Goal: Find specific fact: Find specific page/section

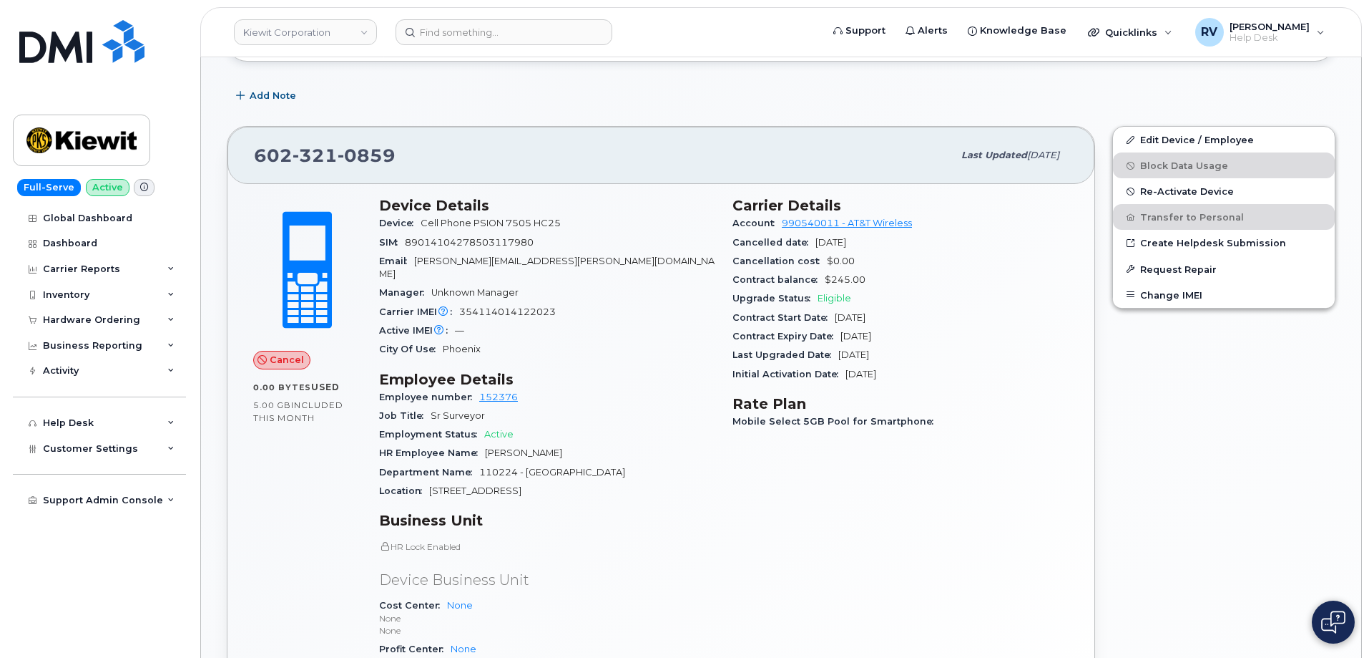
scroll to position [572, 0]
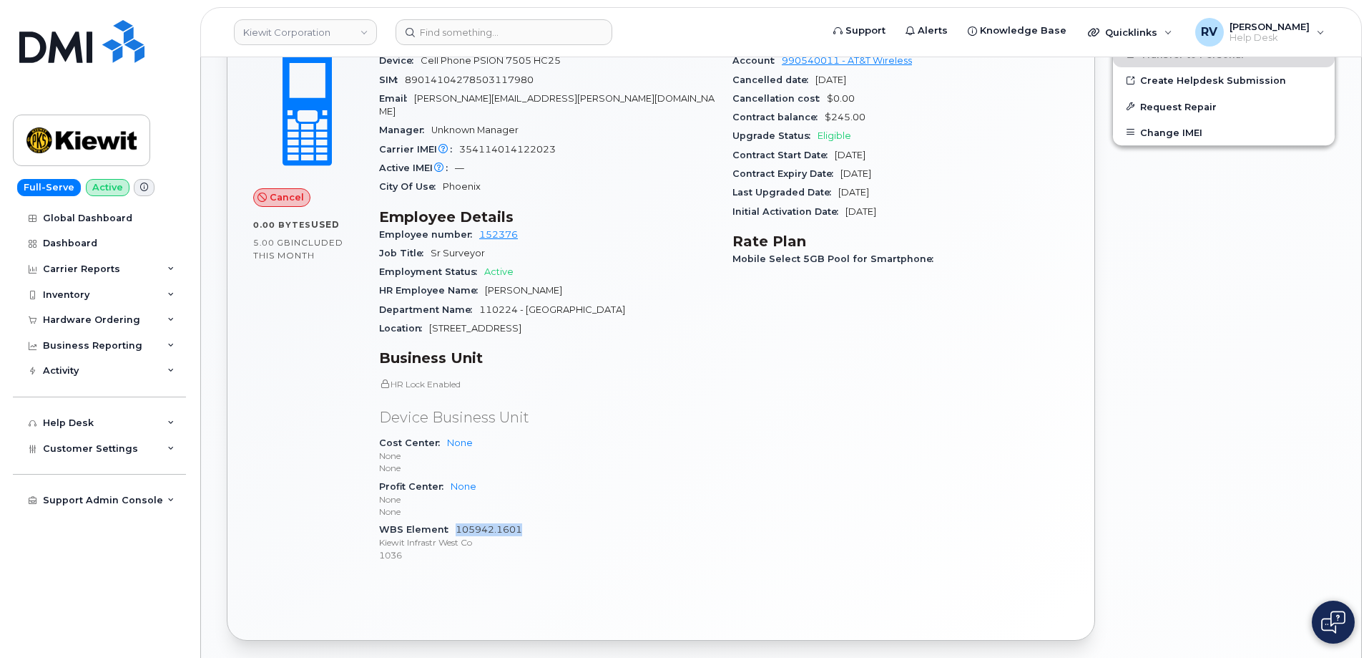
drag, startPoint x: 552, startPoint y: 514, endPoint x: 456, endPoint y: 513, distance: 95.9
click at [456, 520] on div "WBS Element 105942.1601 [PERSON_NAME] Infrastr West Co 1036" at bounding box center [547, 542] width 336 height 44
copy link "105942.1601"
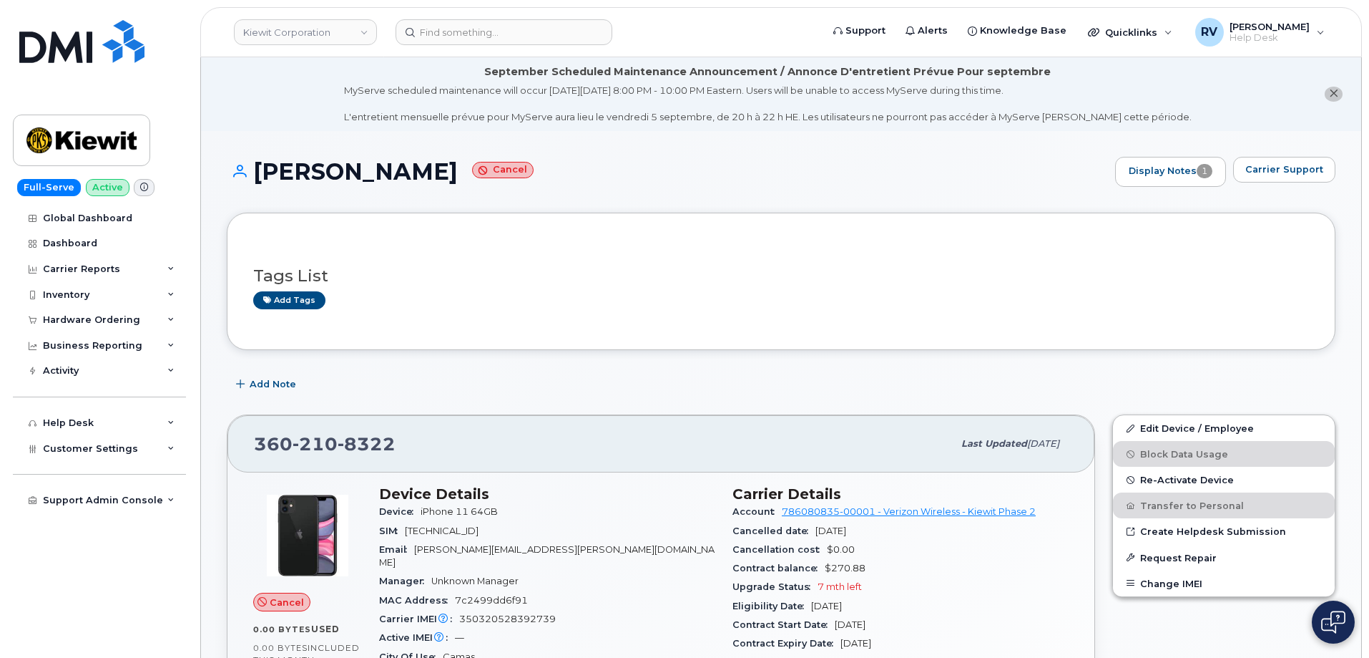
click at [1334, 92] on icon "close notification" at bounding box center [1333, 93] width 9 height 9
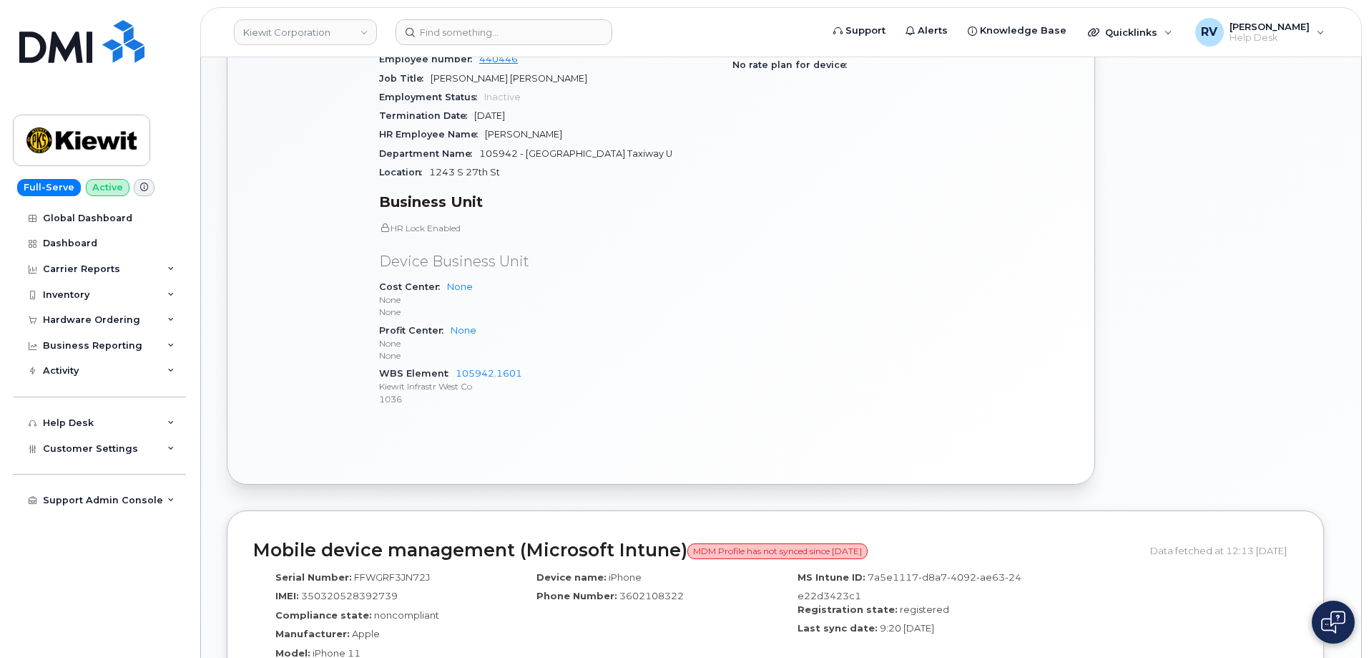
scroll to position [572, 0]
drag, startPoint x: 553, startPoint y: 361, endPoint x: 458, endPoint y: 356, distance: 95.3
click at [458, 363] on div "WBS Element 105942.1601 [PERSON_NAME] Infrastr West Co 1036" at bounding box center [547, 385] width 336 height 44
copy link "105942.1601"
